Goal: Task Accomplishment & Management: Manage account settings

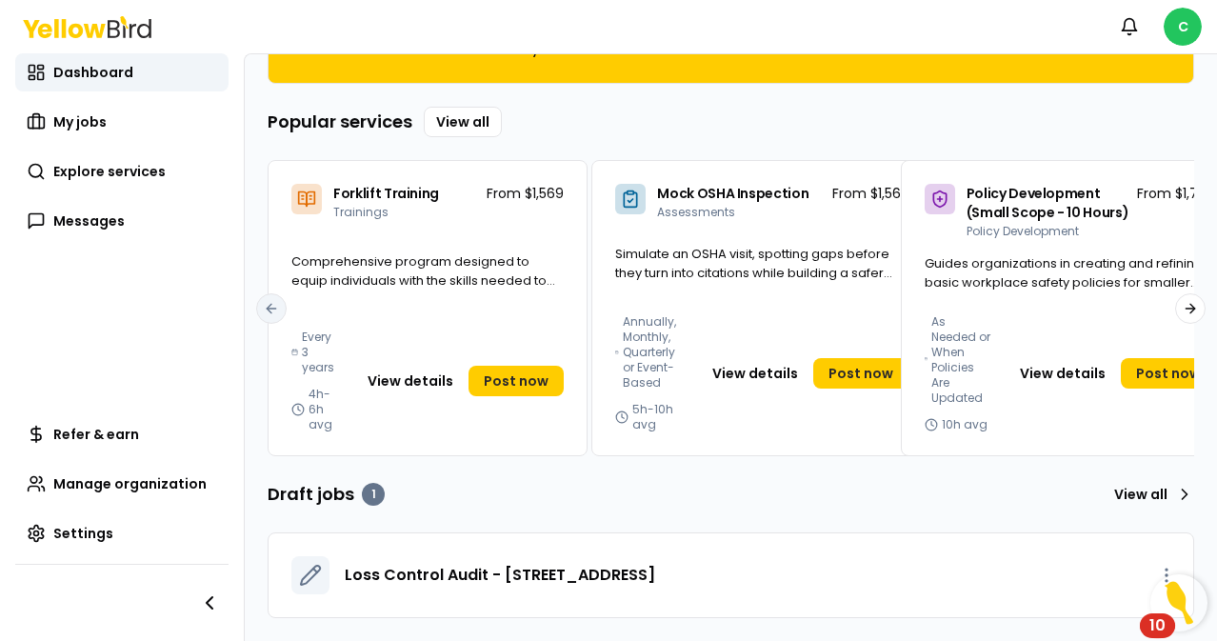
scroll to position [232, 0]
click at [1166, 576] on img "Open Resource Center, 10 new notifications" at bounding box center [1178, 602] width 57 height 57
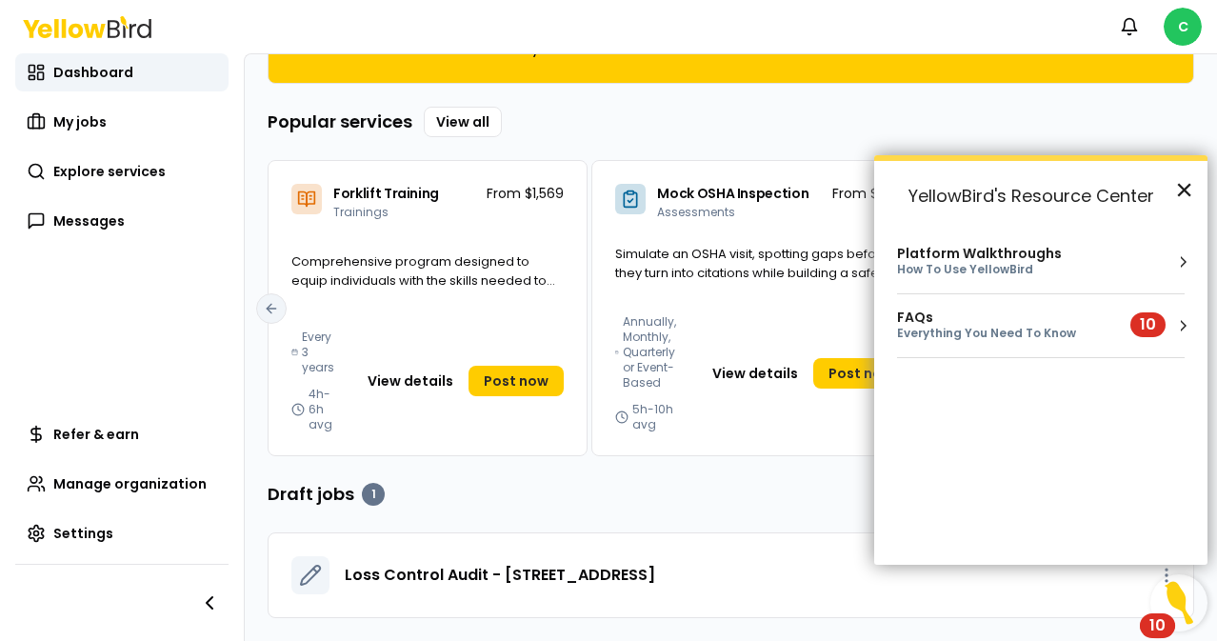
click at [1184, 184] on button "×" at bounding box center [1184, 189] width 18 height 30
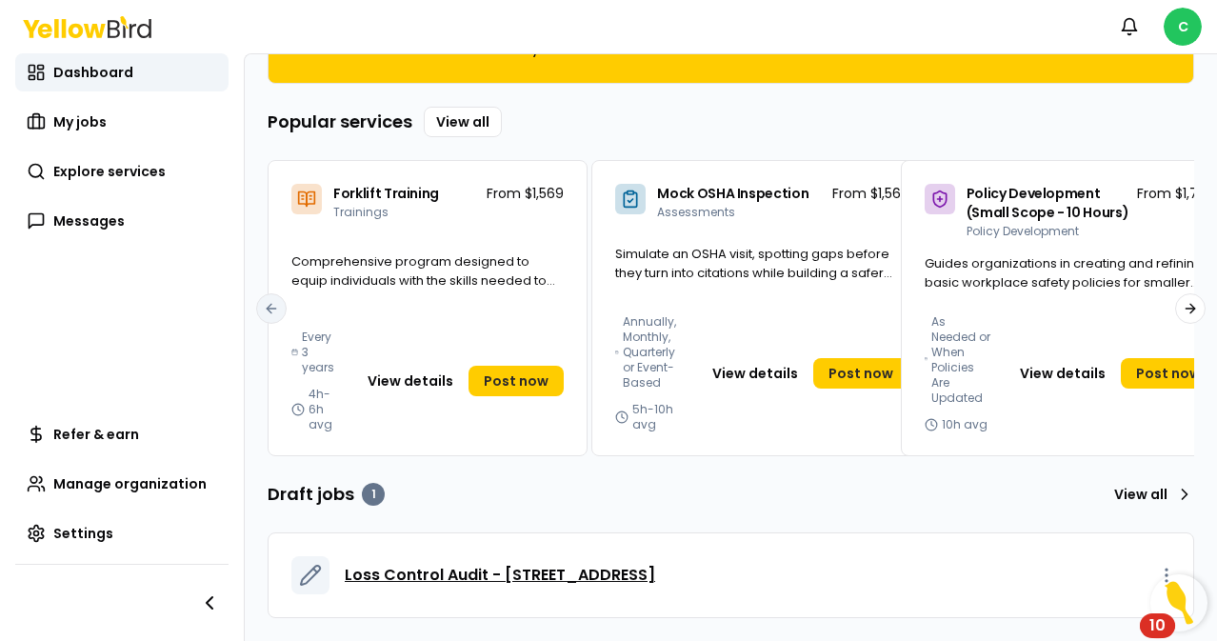
click at [620, 565] on span "Loss Control Audit - [STREET_ADDRESS]" at bounding box center [500, 575] width 310 height 23
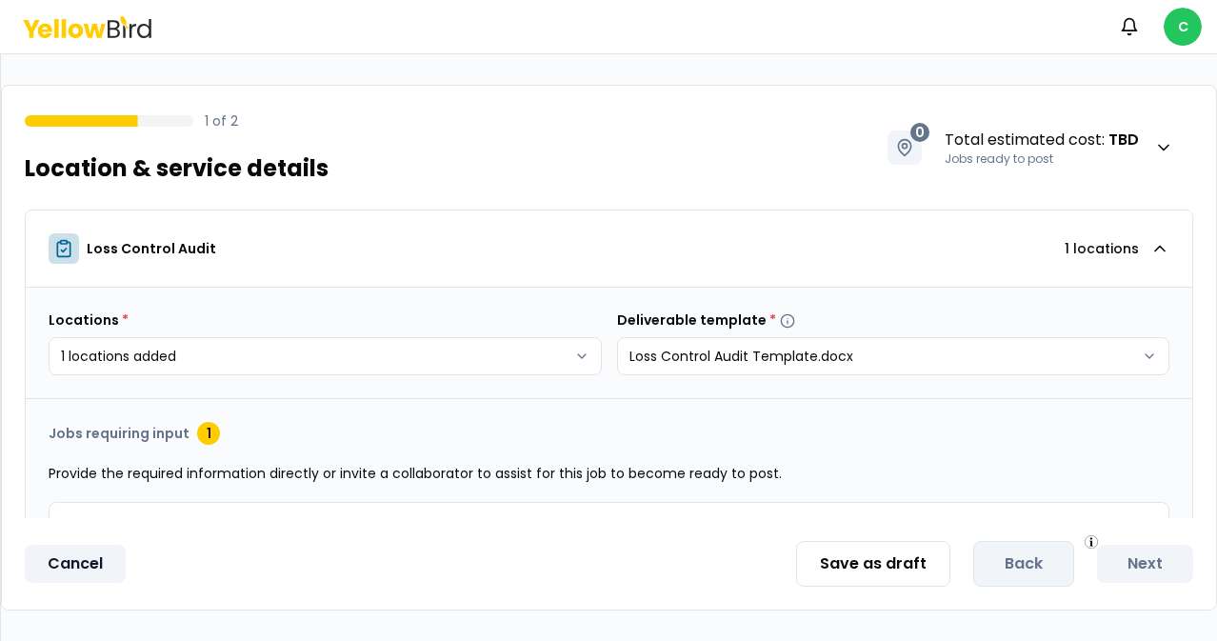
click at [85, 567] on button "Cancel" at bounding box center [75, 564] width 101 height 38
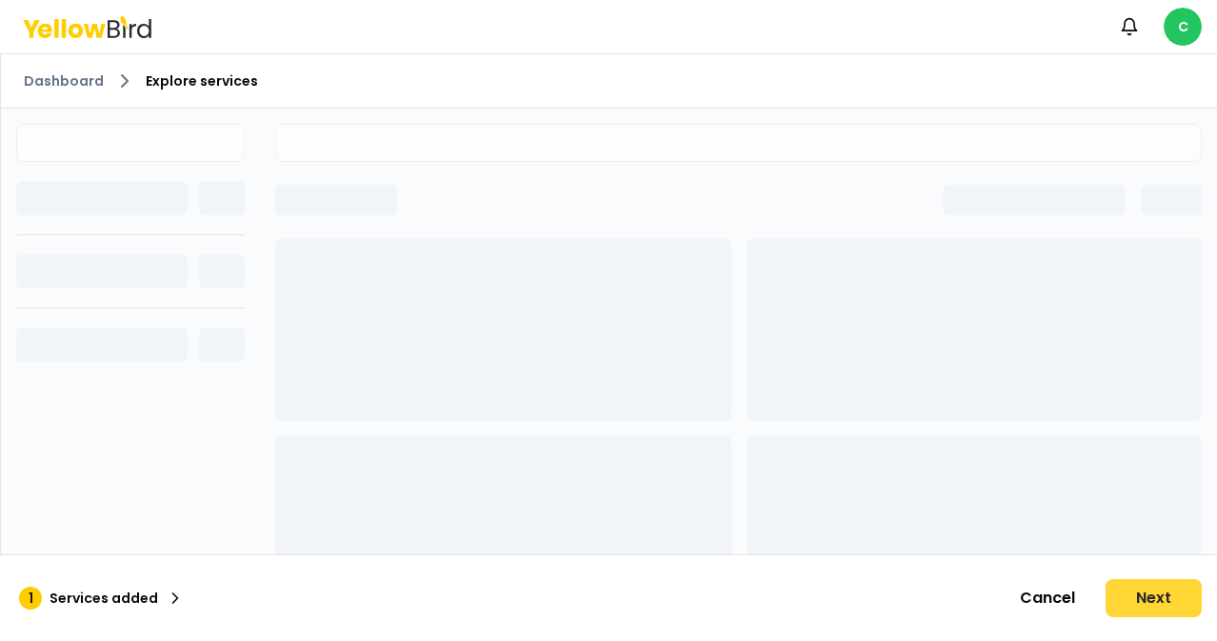
click at [1146, 600] on button "Next" at bounding box center [1153, 598] width 96 height 38
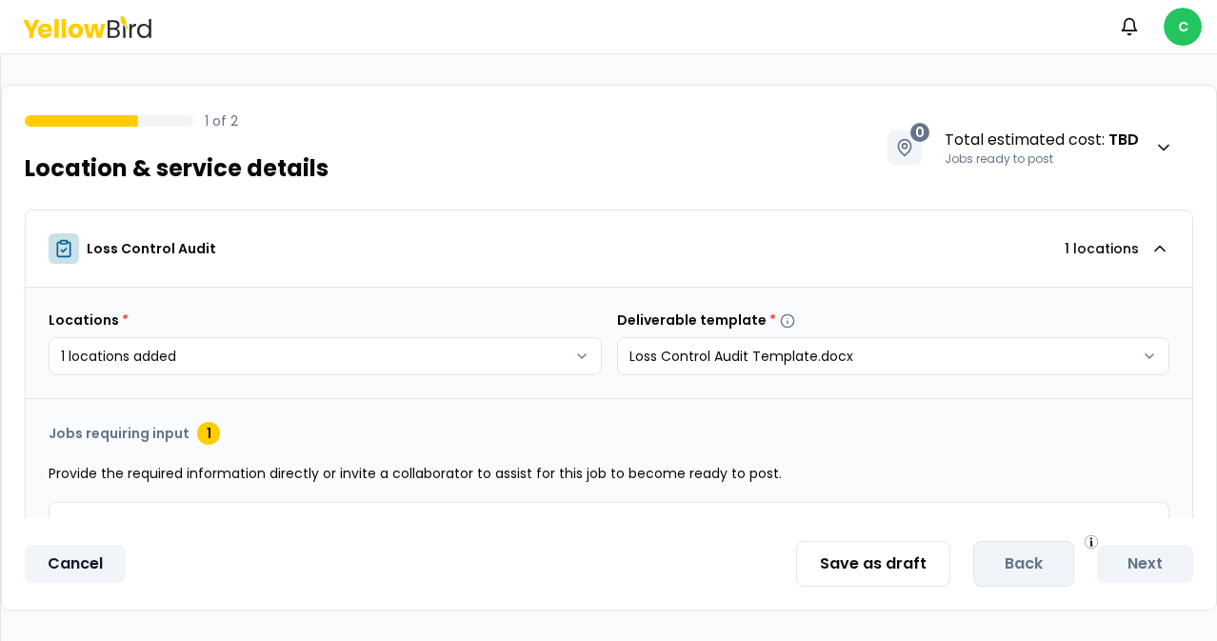
click at [89, 567] on button "Cancel" at bounding box center [75, 564] width 101 height 38
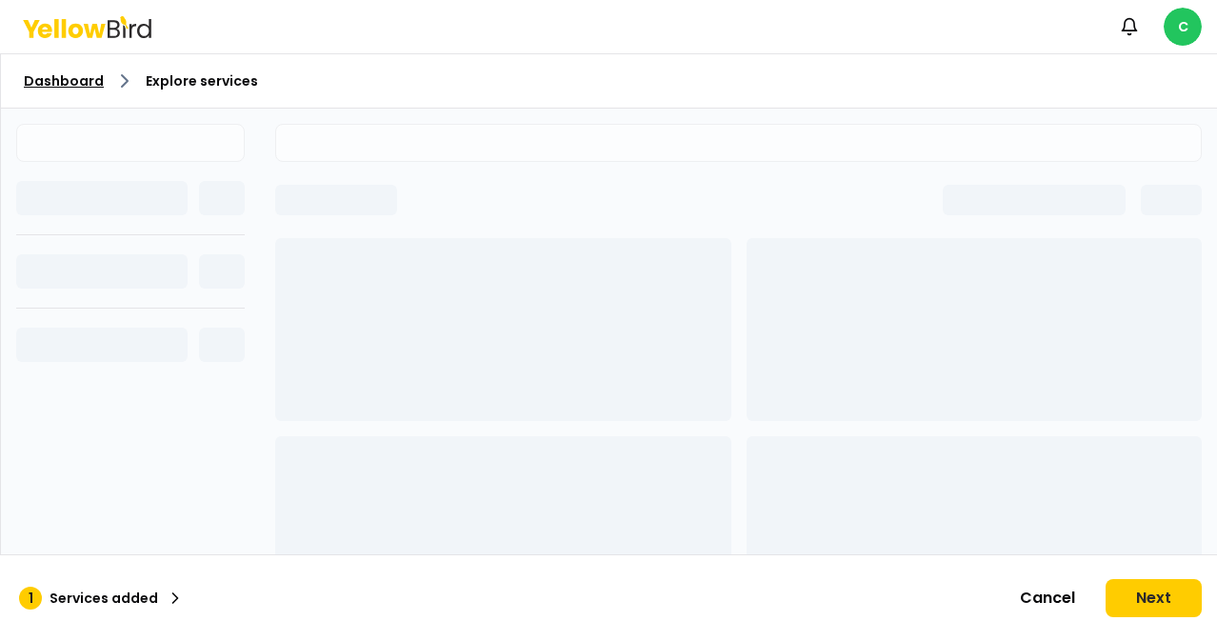
click at [50, 86] on link "Dashboard" at bounding box center [64, 80] width 80 height 19
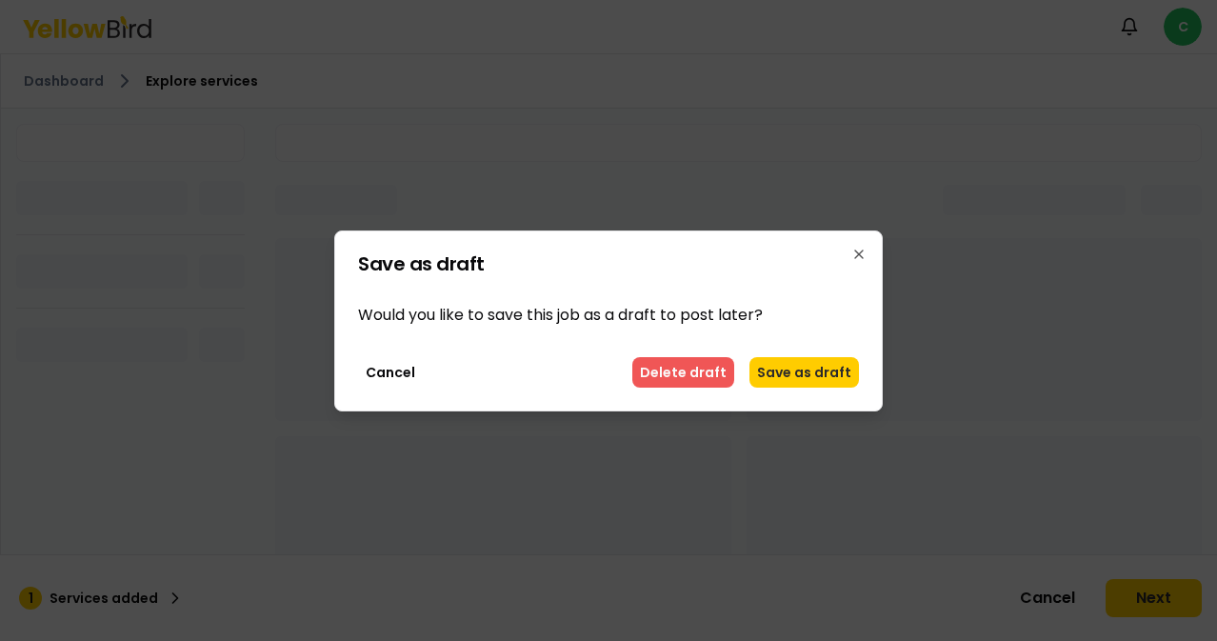
click at [699, 379] on button "Delete draft" at bounding box center [683, 372] width 102 height 30
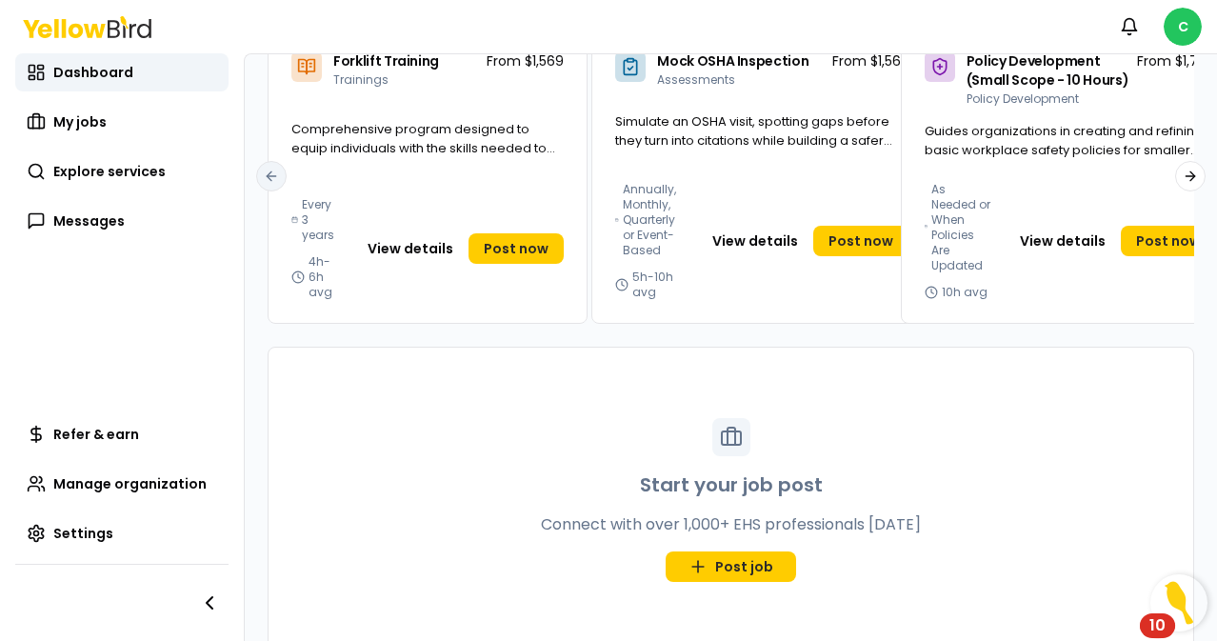
scroll to position [348, 0]
